Goal: Transaction & Acquisition: Purchase product/service

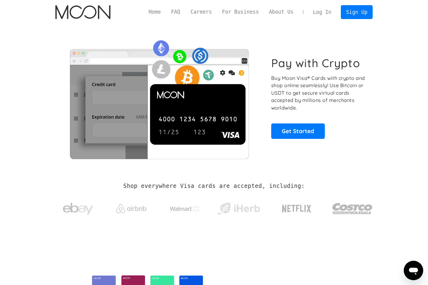
click at [327, 11] on link "Log In" at bounding box center [322, 11] width 28 height 13
click at [327, 15] on link "Log In" at bounding box center [322, 11] width 28 height 13
click at [312, 10] on link "Log In" at bounding box center [322, 11] width 28 height 13
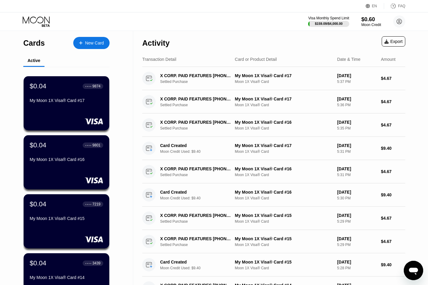
click at [40, 22] on icon at bounding box center [37, 21] width 28 height 11
click at [38, 19] on icon at bounding box center [37, 21] width 28 height 11
click at [359, 21] on div "Visa Monthly Spend Limit $159.09 / $4,000.00 $0.60 Moon Credit brown965@powersc…" at bounding box center [356, 21] width 97 height 12
click at [364, 21] on div "$0.60" at bounding box center [371, 19] width 20 height 6
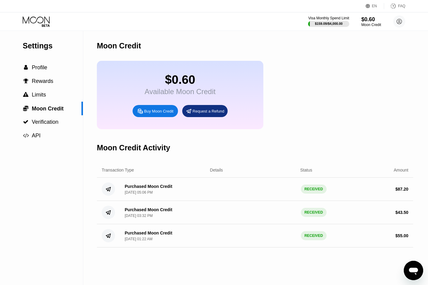
click at [159, 114] on div "Buy Moon Credit" at bounding box center [158, 111] width 29 height 5
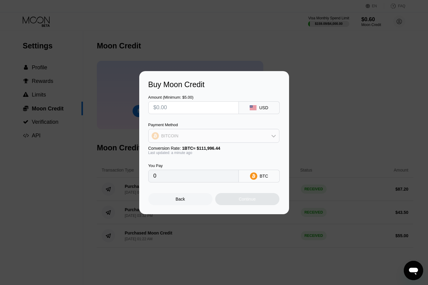
click at [229, 133] on div "BITCOIN" at bounding box center [214, 136] width 130 height 12
click at [181, 163] on span "USDT on TRON" at bounding box center [178, 165] width 31 height 5
type input "0.00"
